Goal: Information Seeking & Learning: Learn about a topic

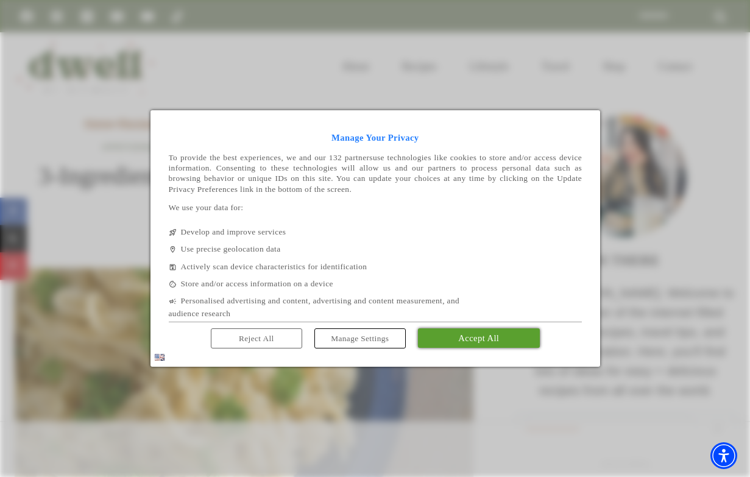
click at [511, 348] on link "Accept All" at bounding box center [479, 337] width 122 height 19
